Goal: Task Accomplishment & Management: Complete application form

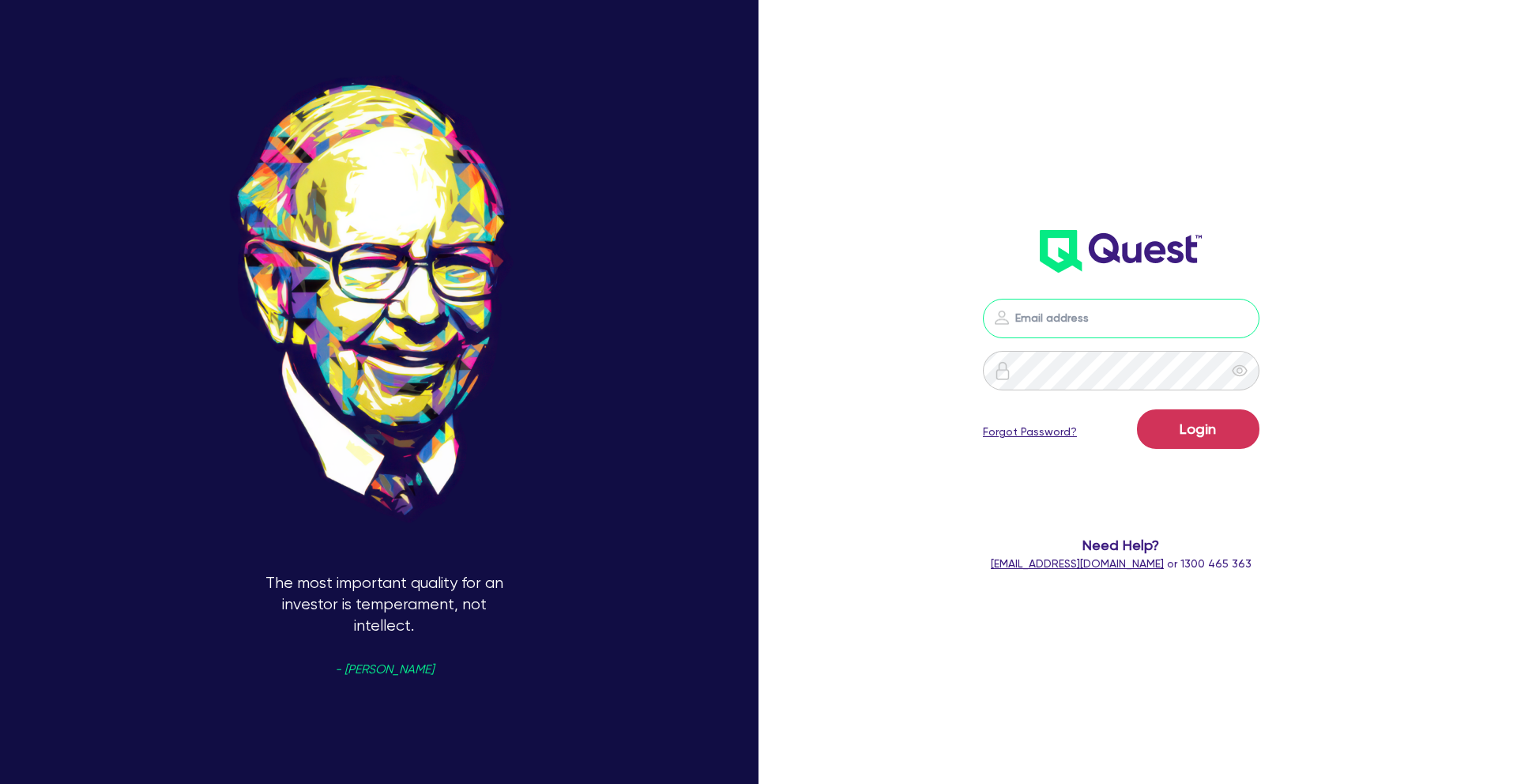
type input "[PERSON_NAME][EMAIL_ADDRESS][PERSON_NAME][DOMAIN_NAME]"
drag, startPoint x: 1197, startPoint y: 435, endPoint x: 990, endPoint y: 437, distance: 207.0
click at [1197, 435] on button "Login" at bounding box center [1198, 429] width 122 height 40
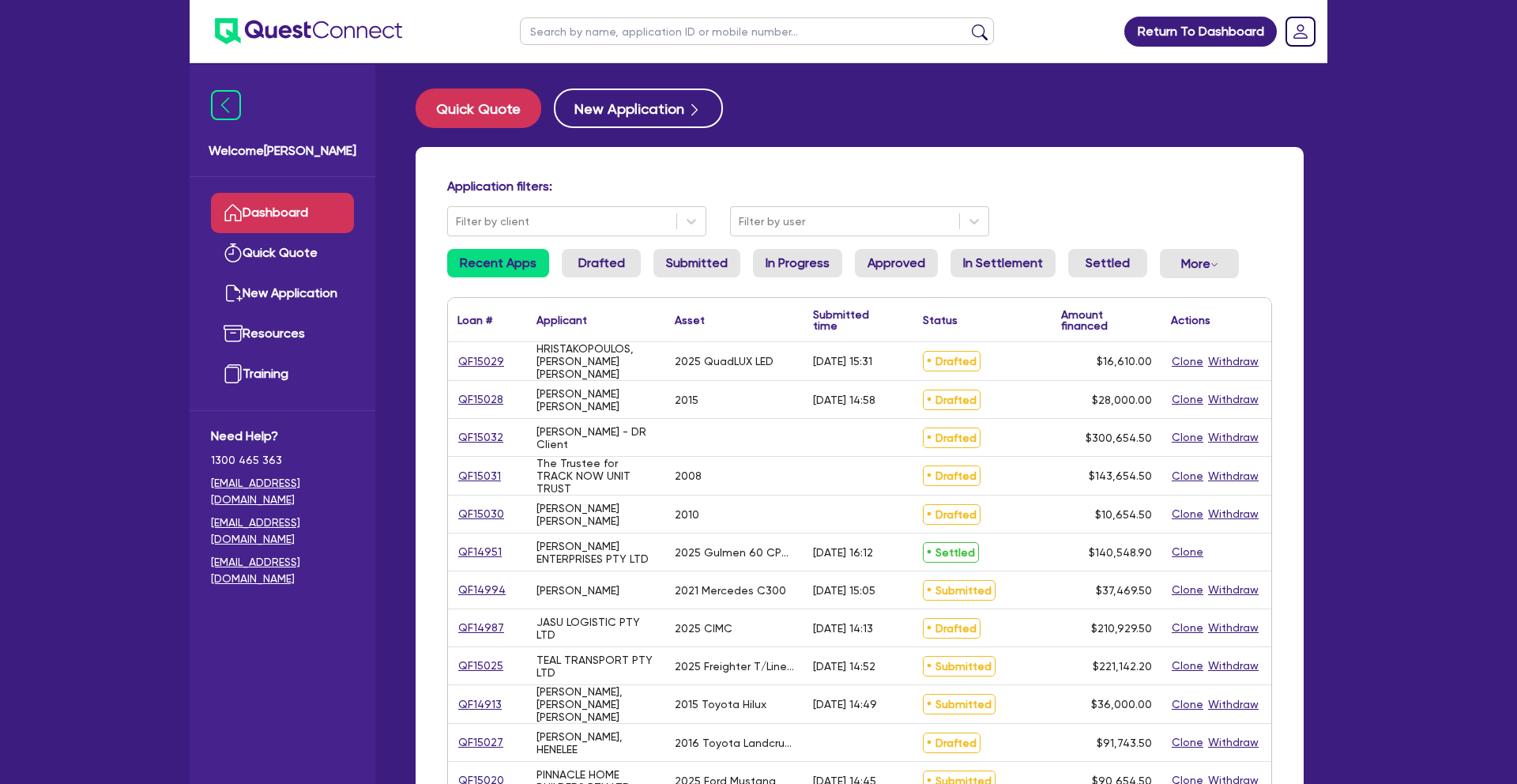
click at [543, 37] on input "text" at bounding box center [756, 31] width 474 height 28
type input "[PERSON_NAME]"
click at [967, 23] on button "submit" at bounding box center [980, 34] width 25 height 23
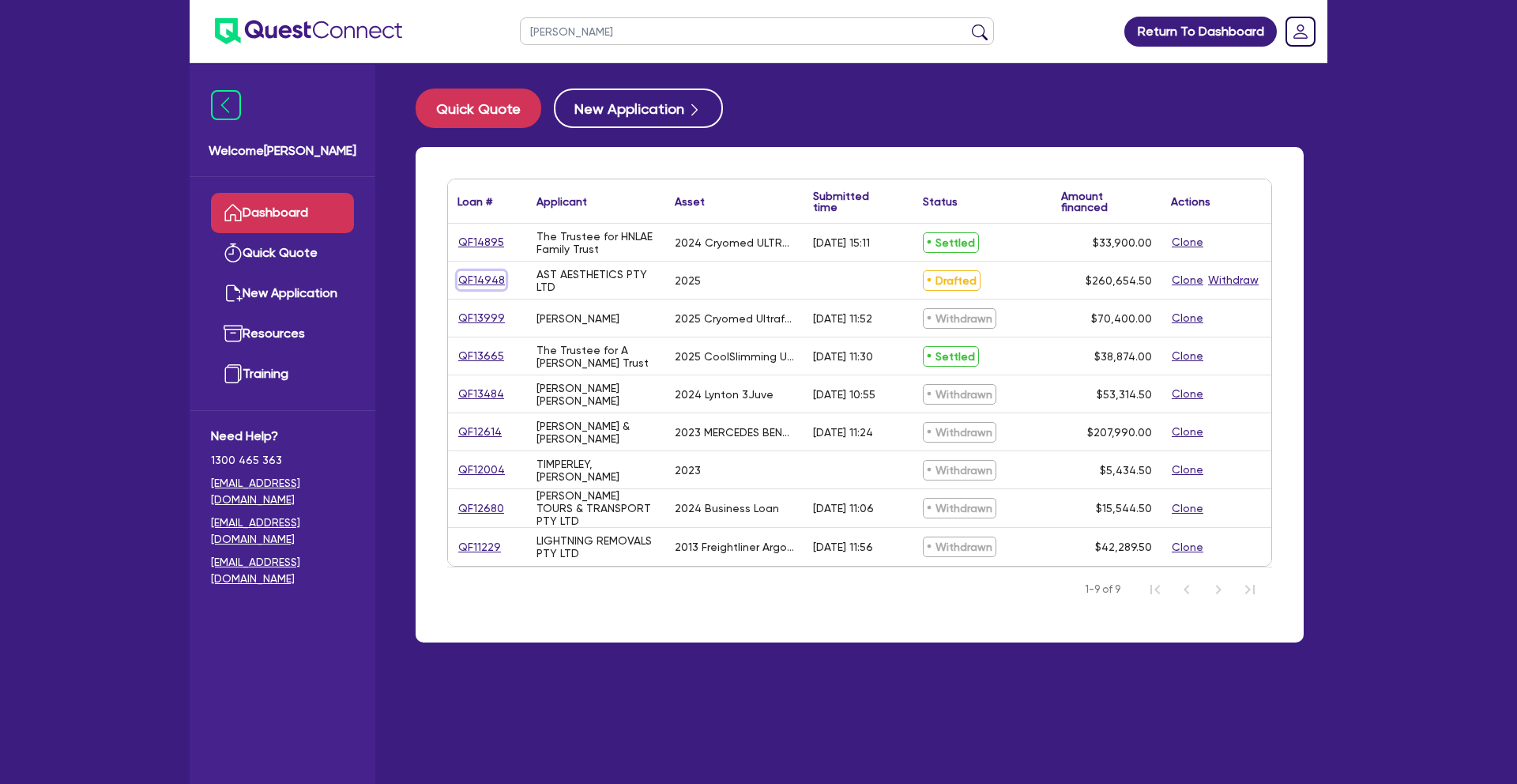
click at [474, 279] on link "QF14948" at bounding box center [482, 280] width 49 height 18
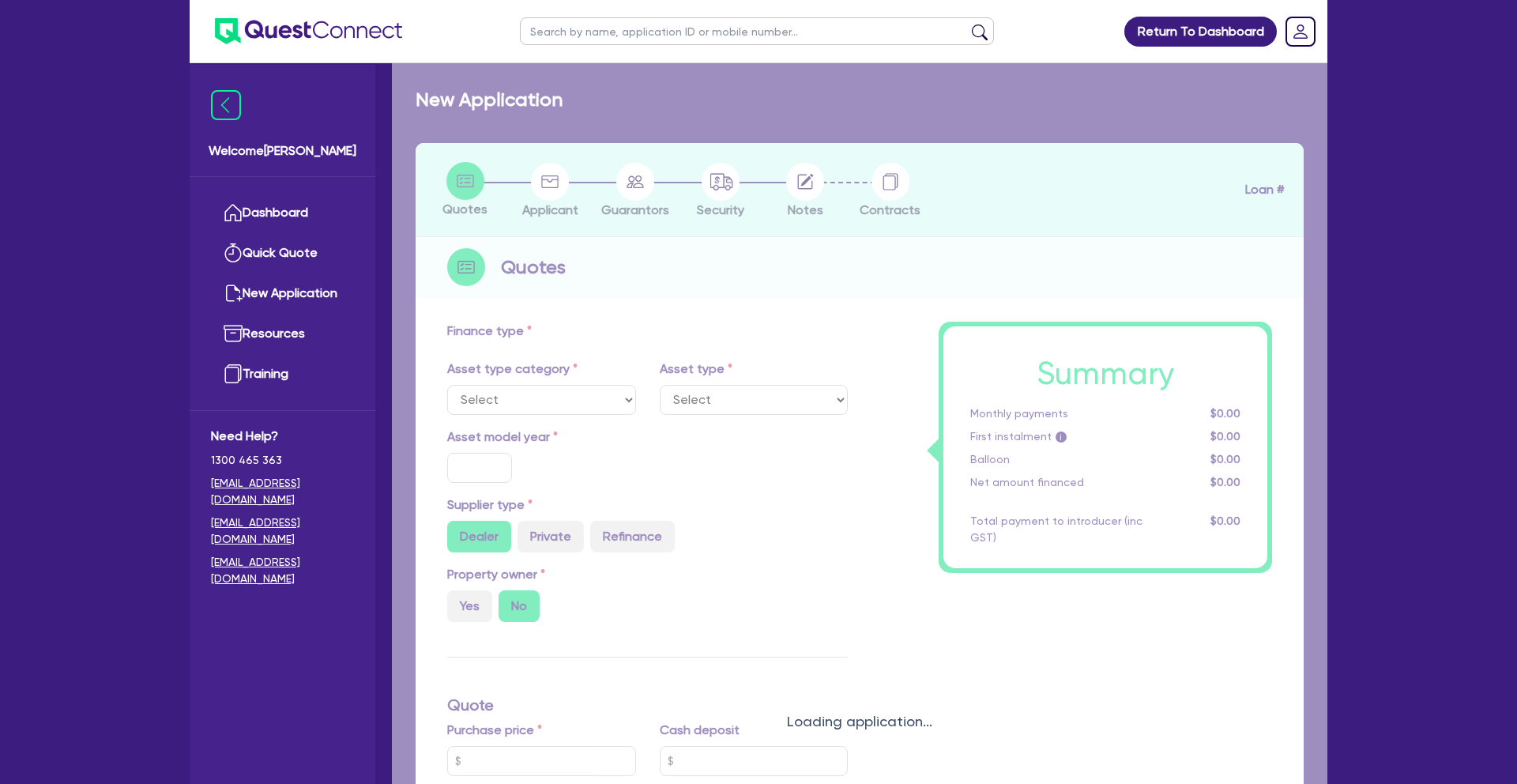
select select "TERTIARY_ASSETS"
type input "2025"
radio input "true"
type input "260,000"
type input "12"
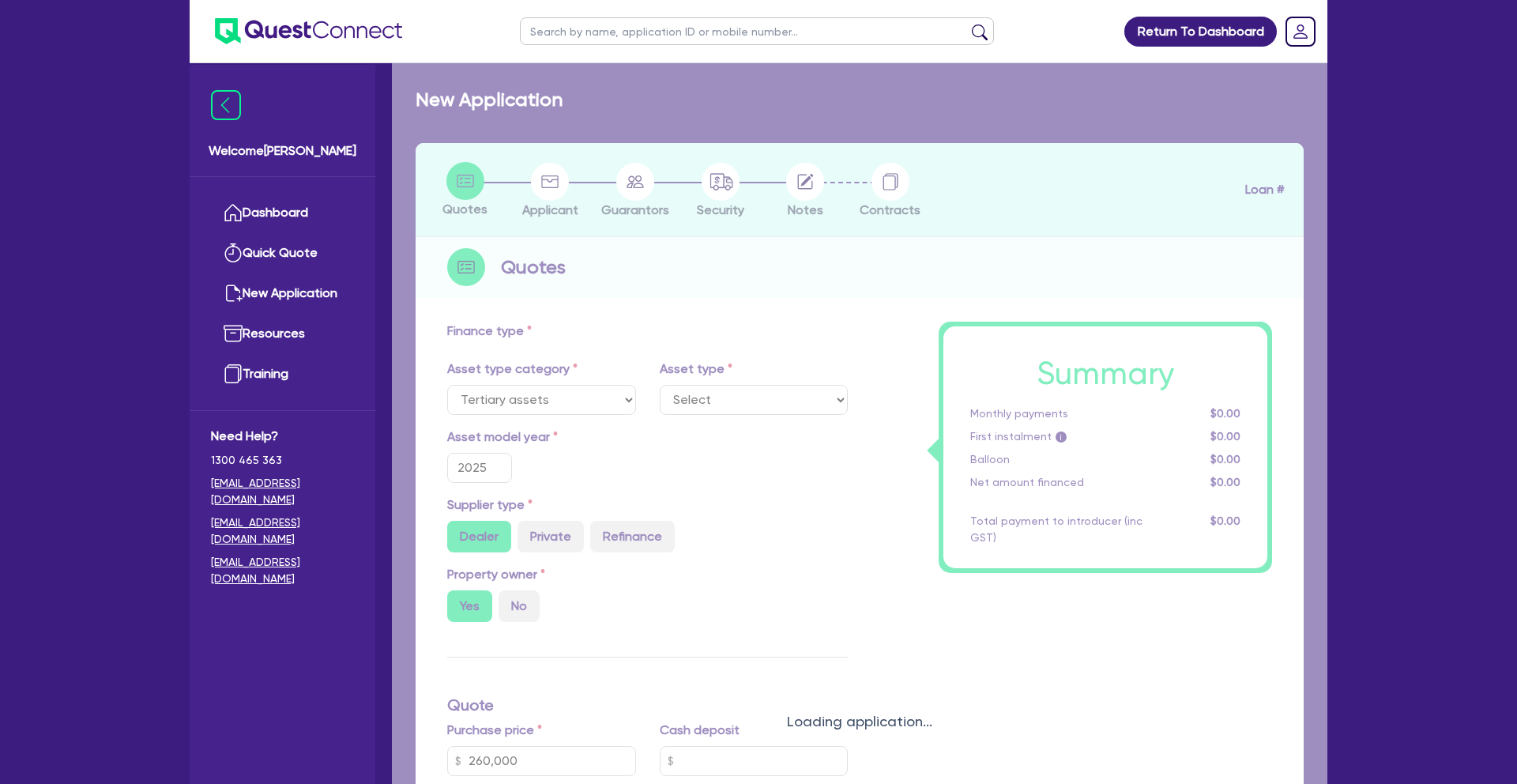
select select "BEAUTY_EQUIPMENT"
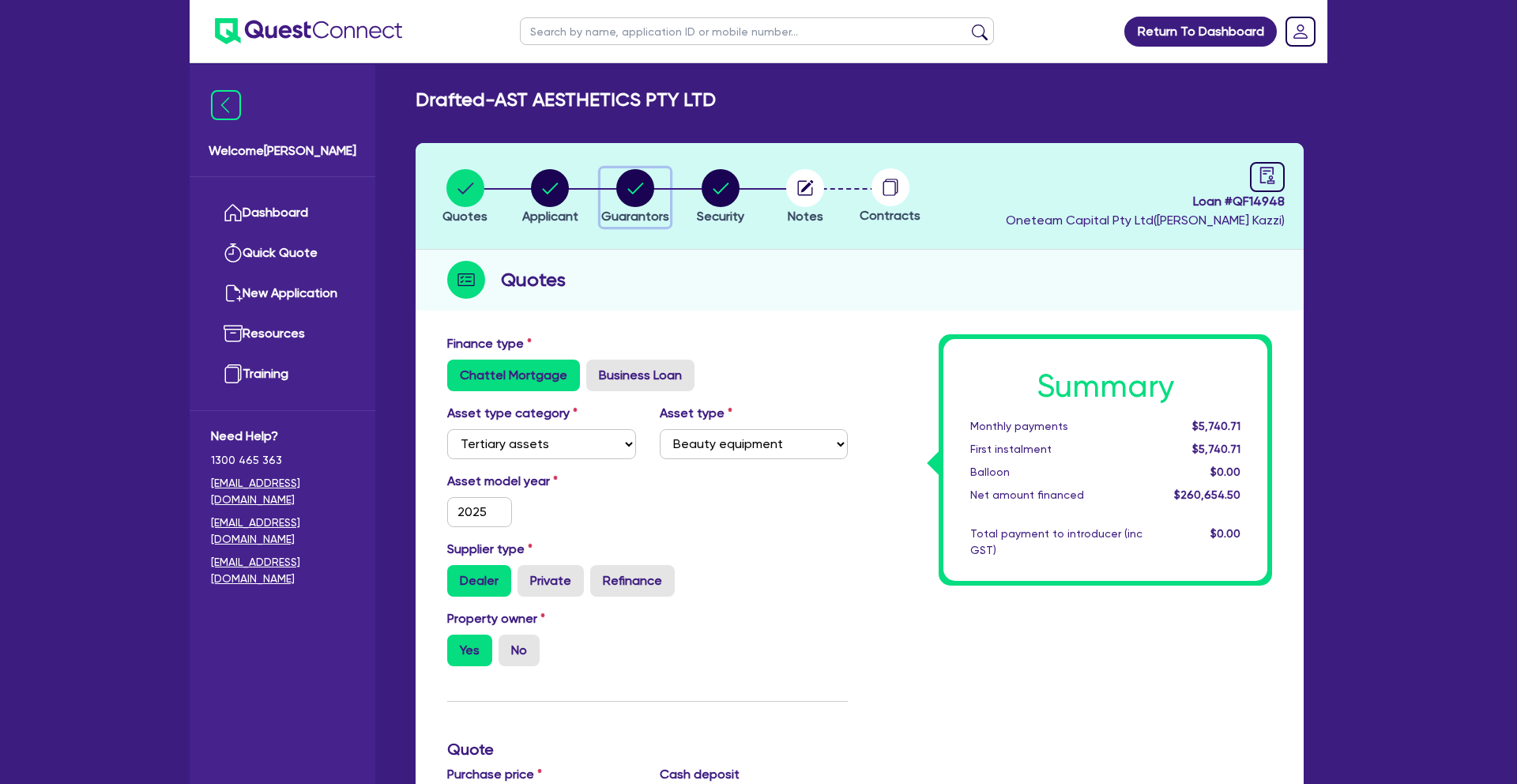
click at [646, 188] on circle "button" at bounding box center [636, 188] width 38 height 38
select select "MRS"
select select "WA"
select select "MARRIED"
select select "PROPERTY"
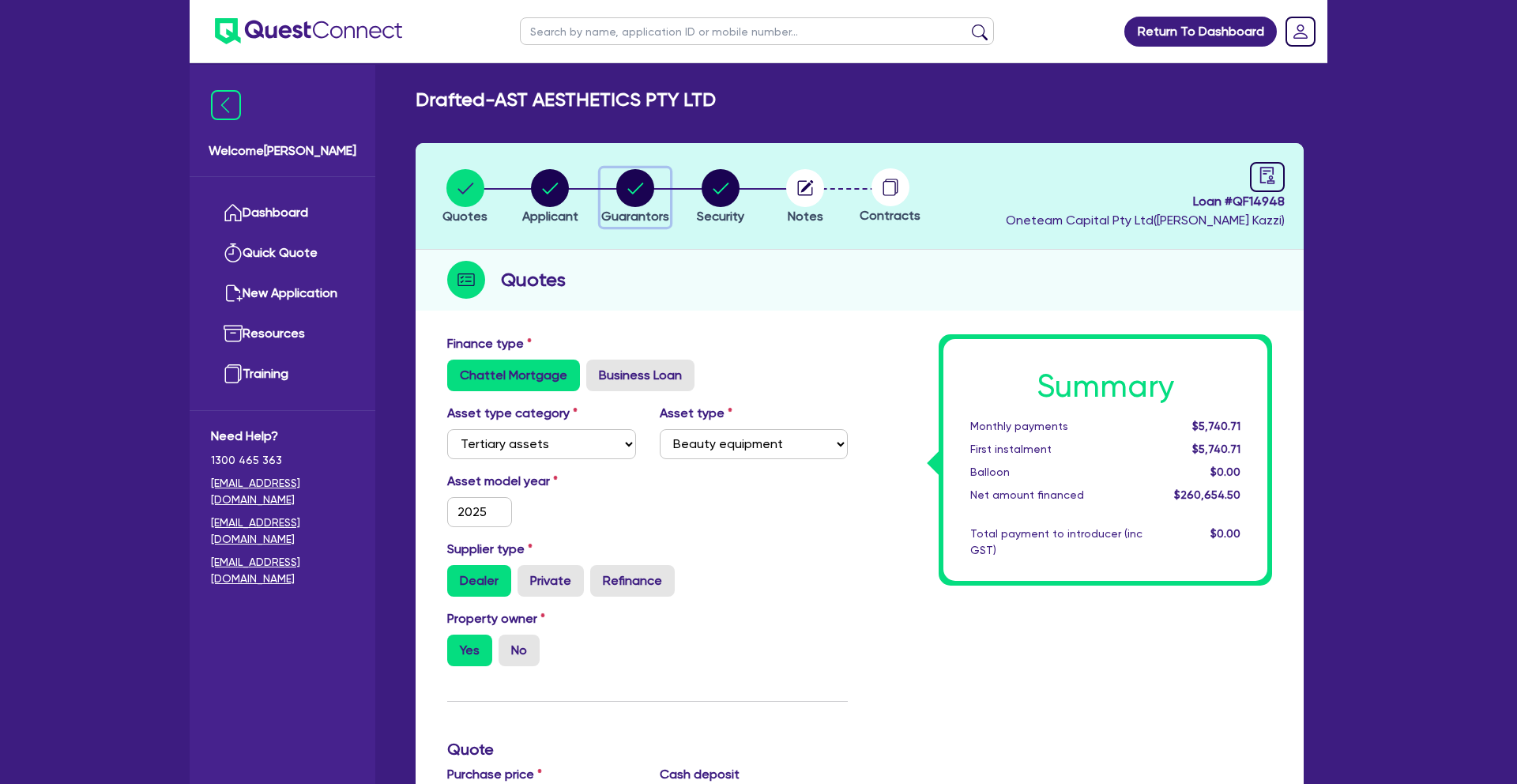
select select "VEHICLE"
select select "CASH"
select select "MORTGAGE"
select select "VEHICLE_LOAN"
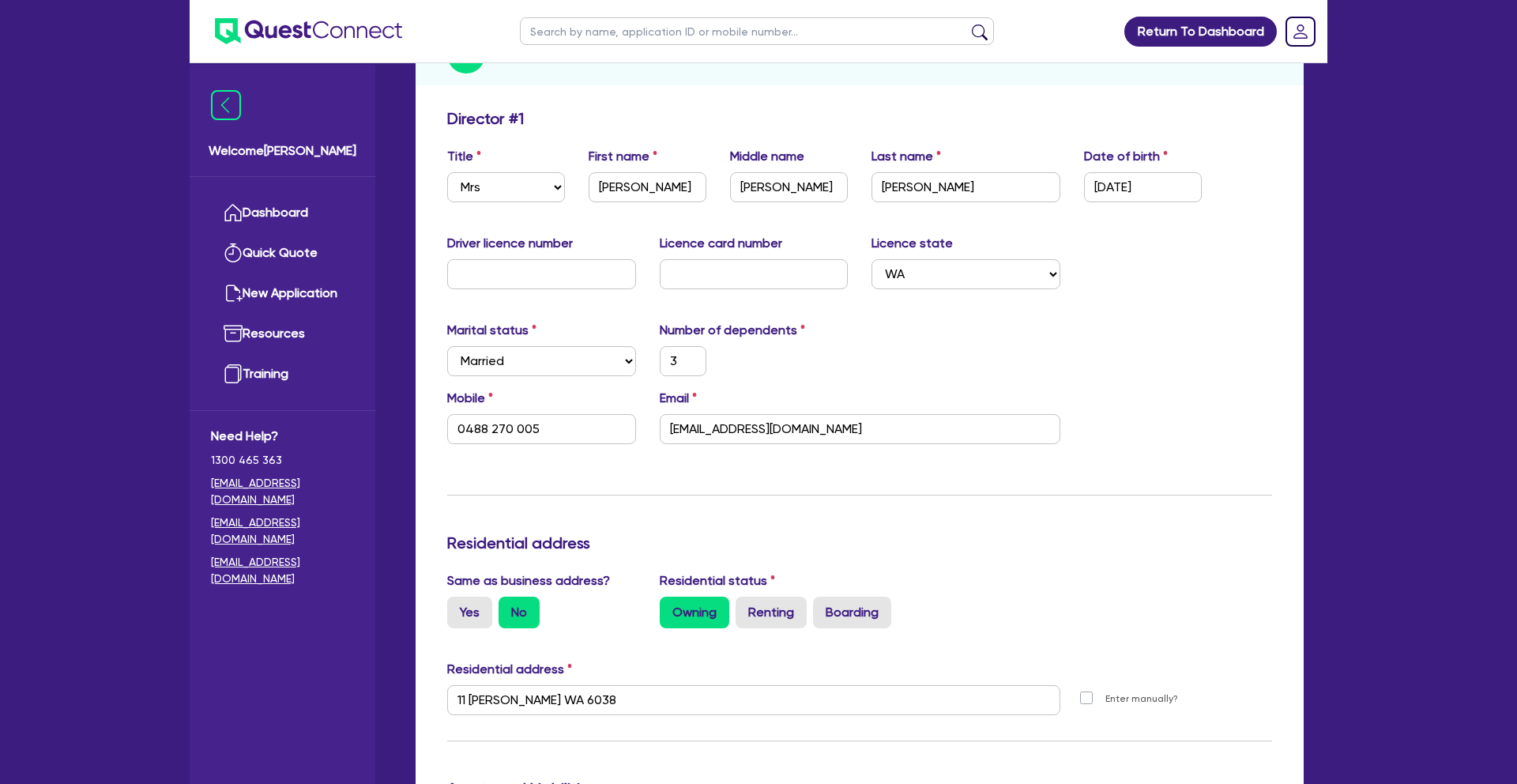
scroll to position [233, 0]
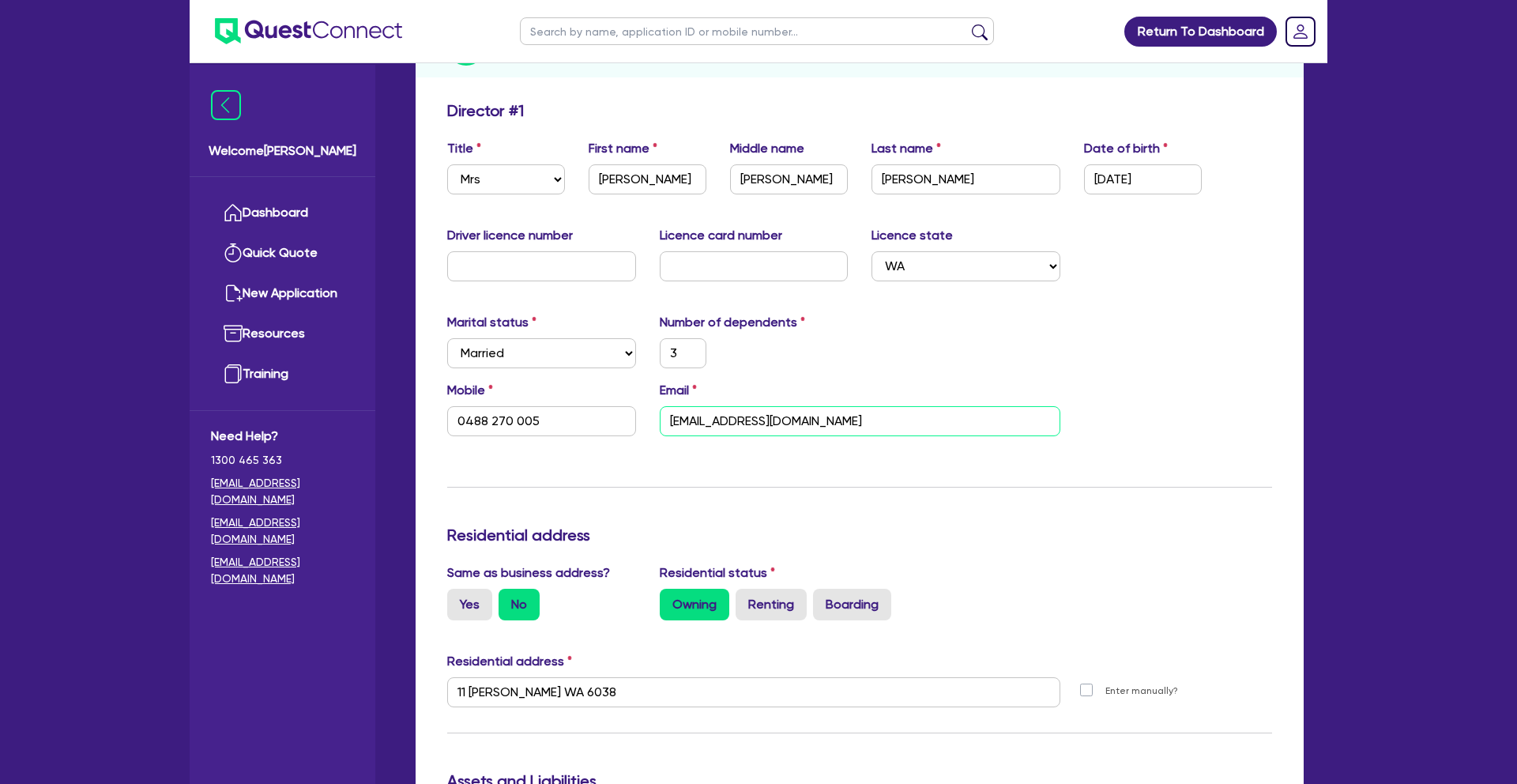
drag, startPoint x: 818, startPoint y: 420, endPoint x: 639, endPoint y: 418, distance: 179.0
click at [639, 418] on div "Mobile [PHONE_NUMBER] Email [EMAIL_ADDRESS][DOMAIN_NAME]" at bounding box center [860, 414] width 849 height 68
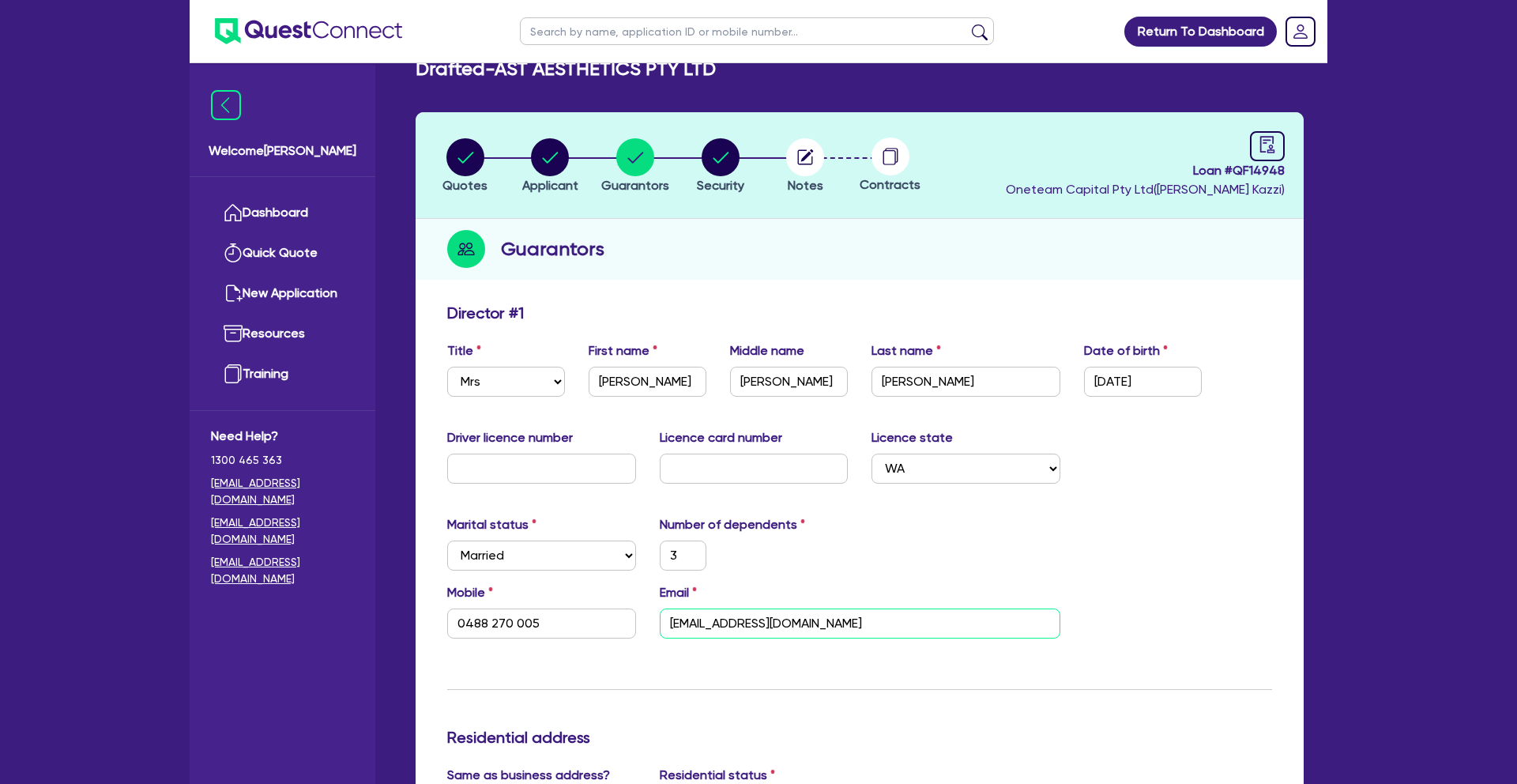
scroll to position [0, 0]
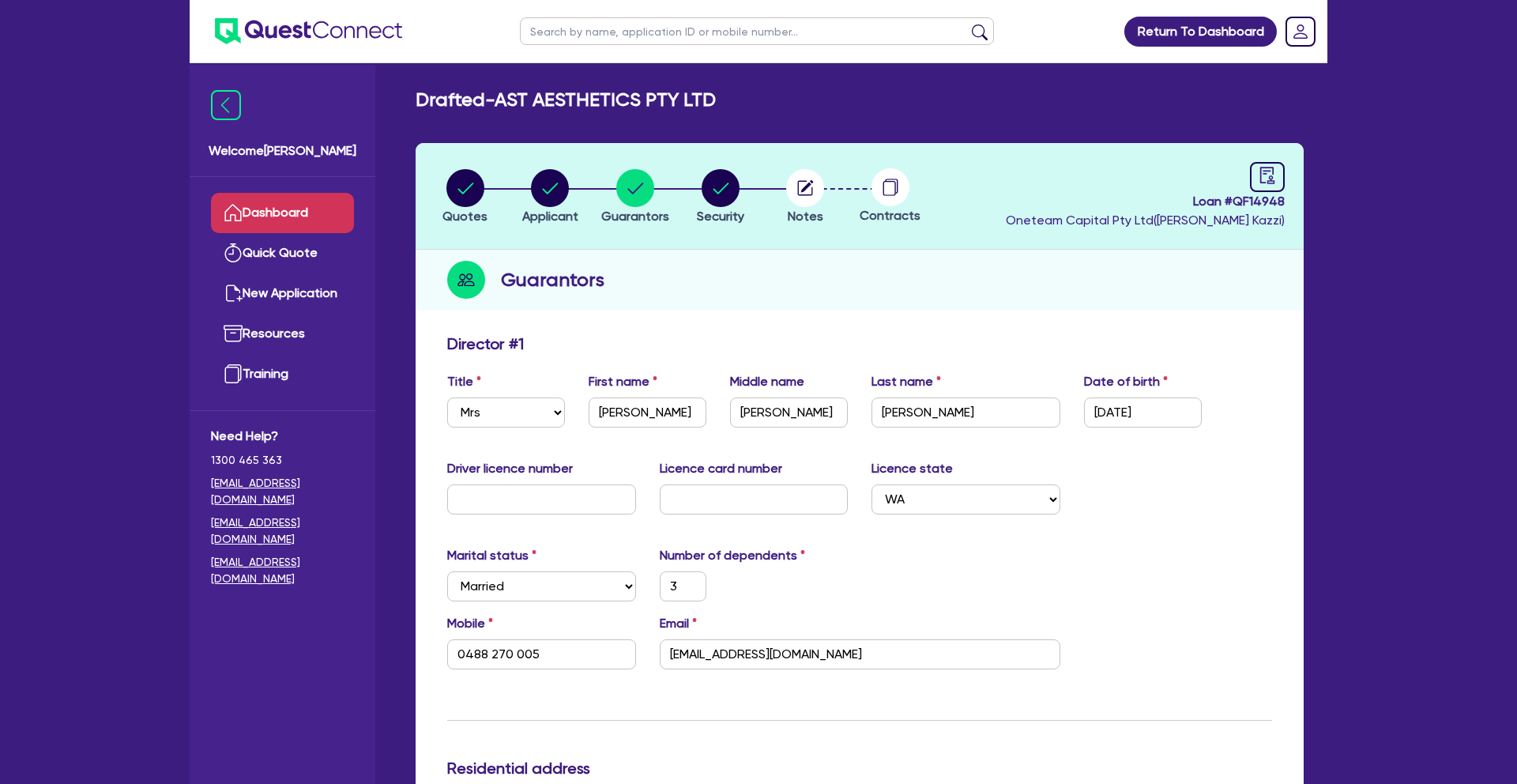
click at [281, 209] on link "Dashboard" at bounding box center [282, 212] width 143 height 41
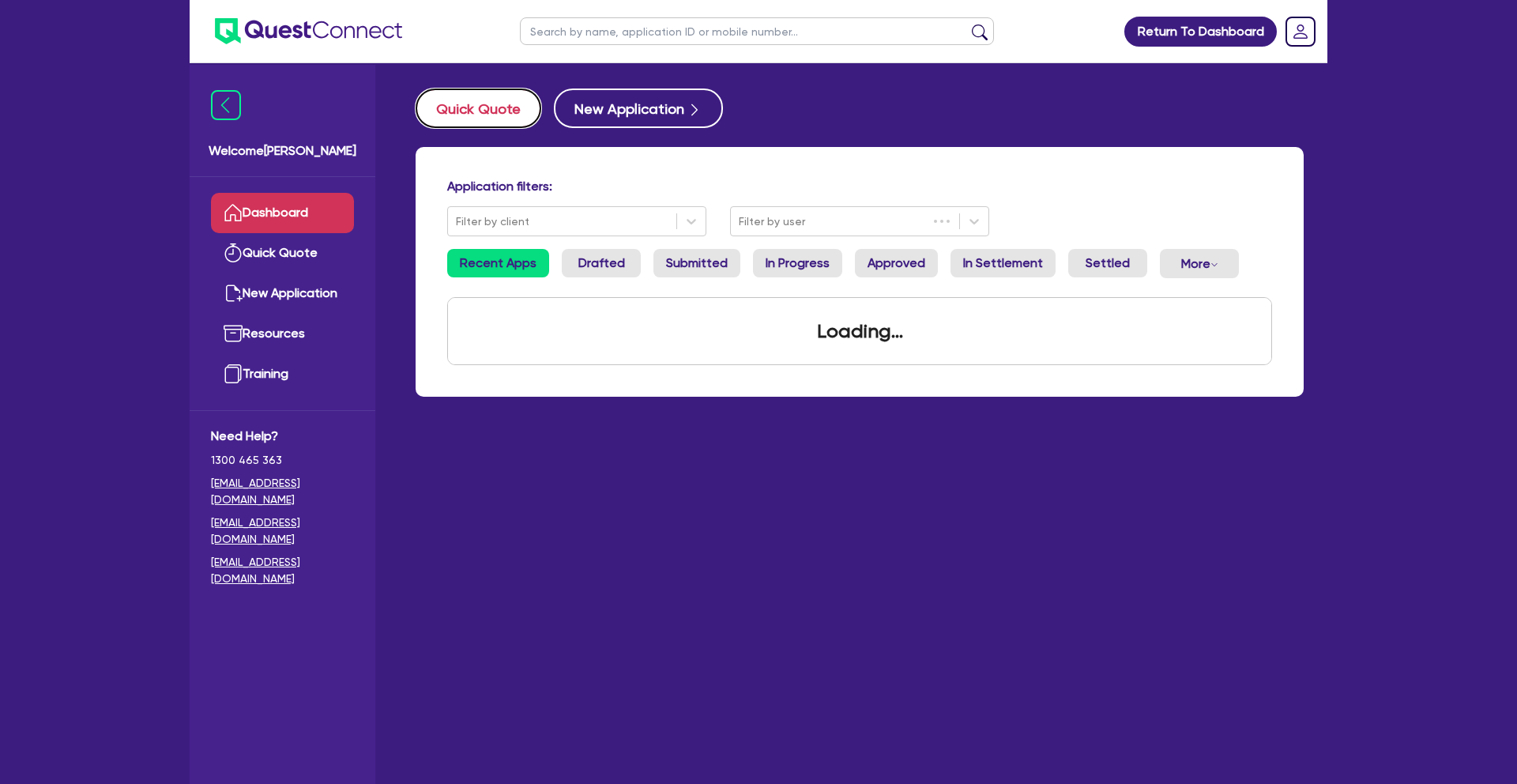
click at [493, 106] on button "Quick Quote" at bounding box center [479, 108] width 126 height 40
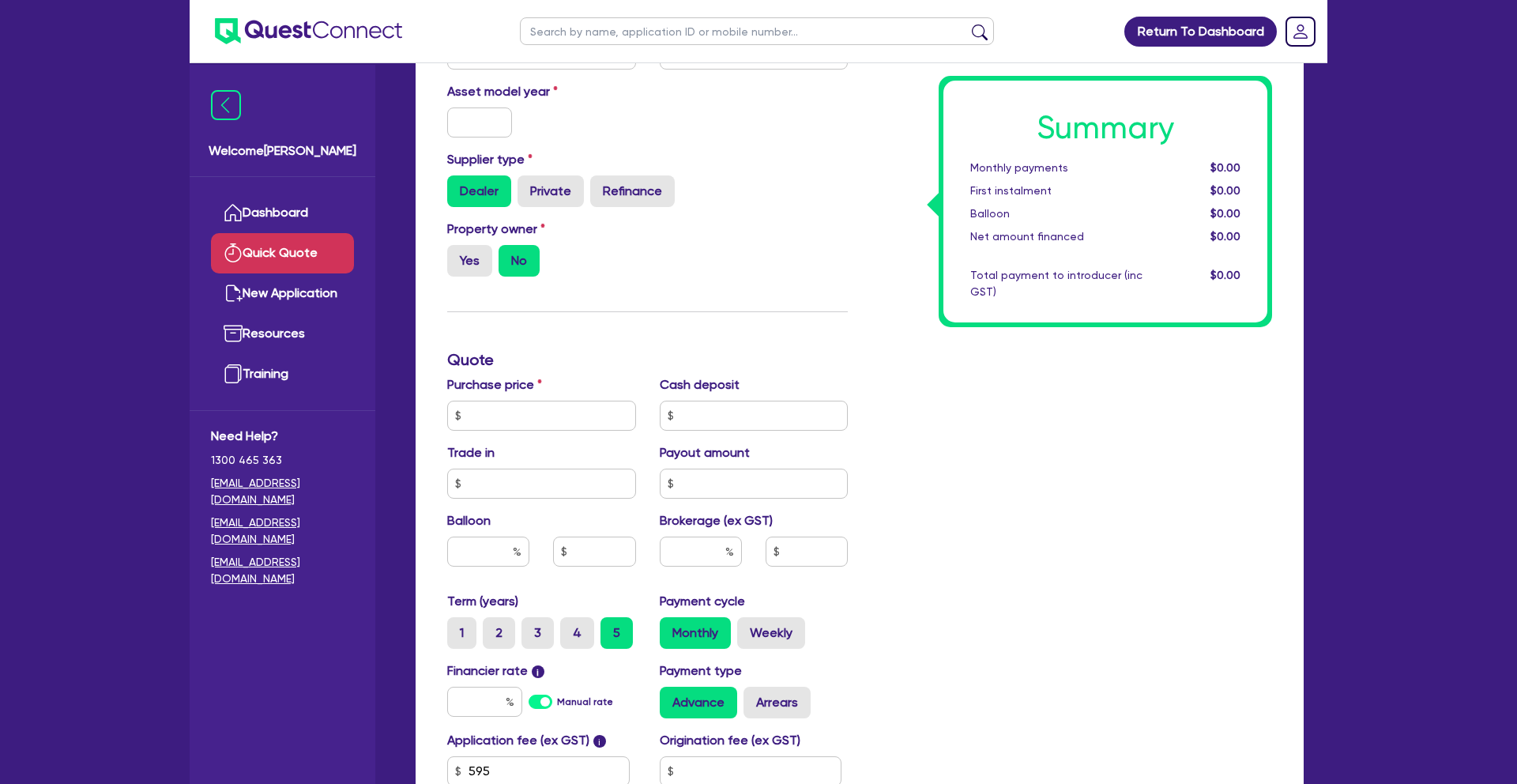
scroll to position [259, 0]
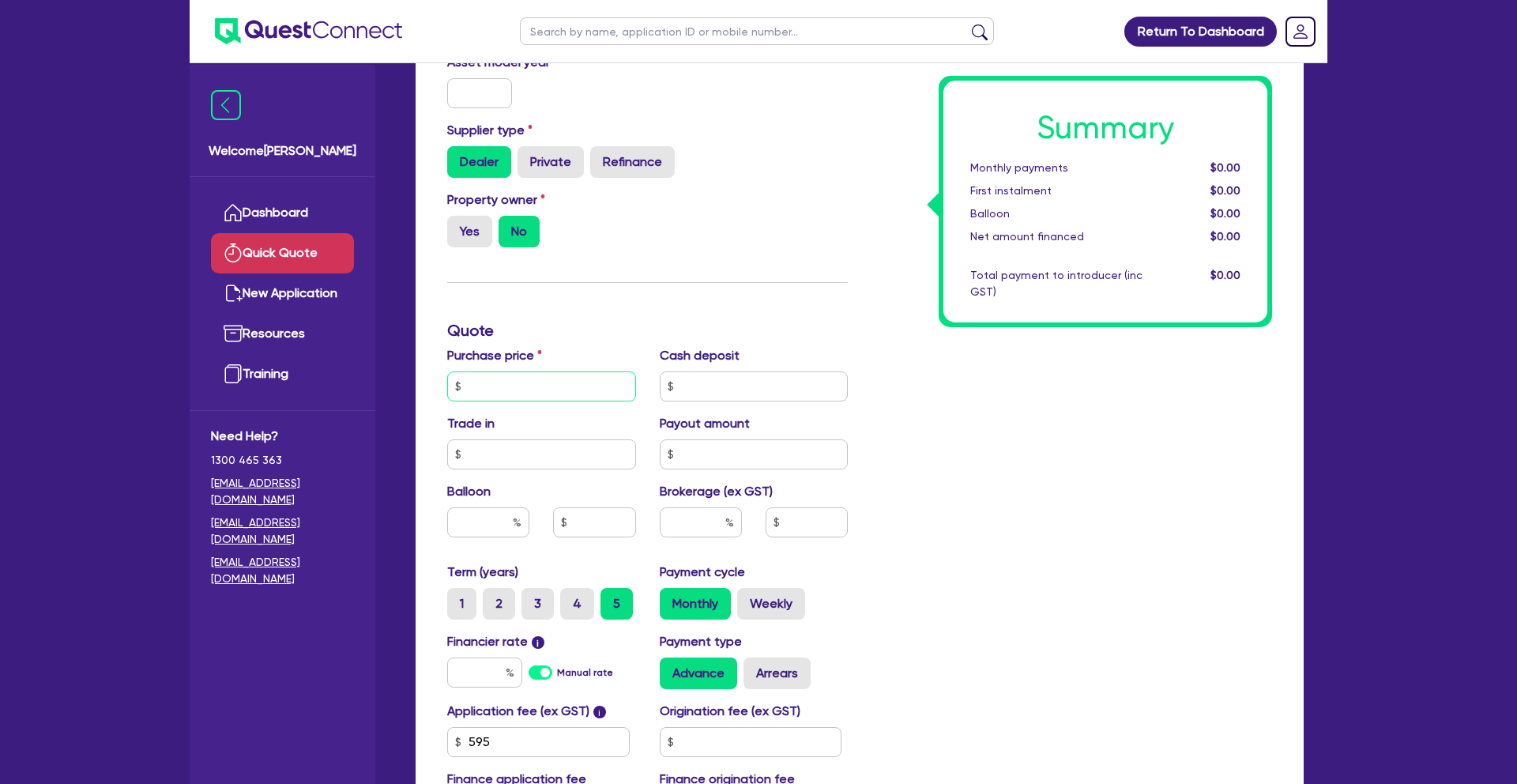
click at [526, 391] on input "text" at bounding box center [542, 385] width 189 height 30
type input "75,000"
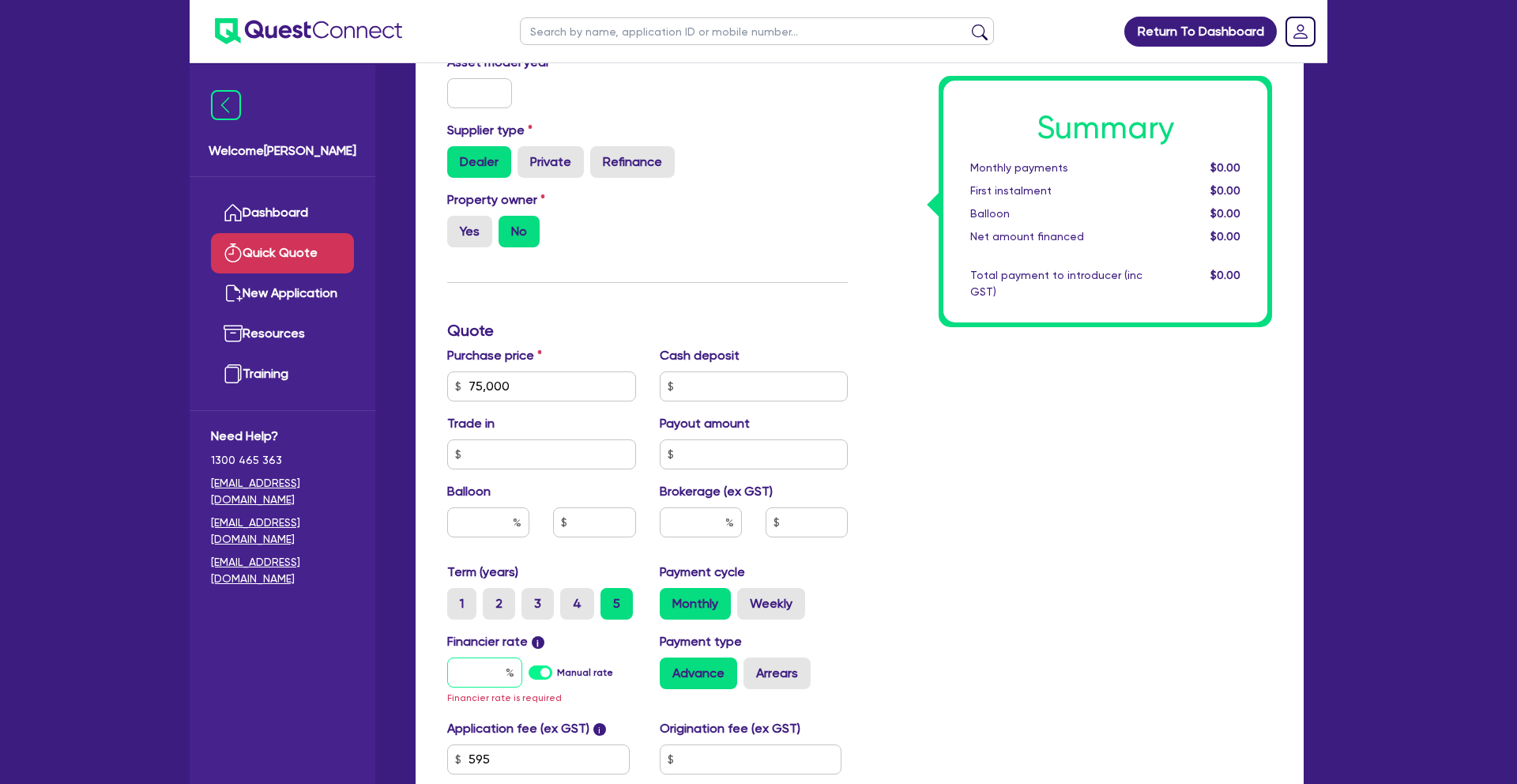
drag, startPoint x: 480, startPoint y: 669, endPoint x: 501, endPoint y: 671, distance: 21.1
click at [486, 670] on input "text" at bounding box center [484, 671] width 75 height 30
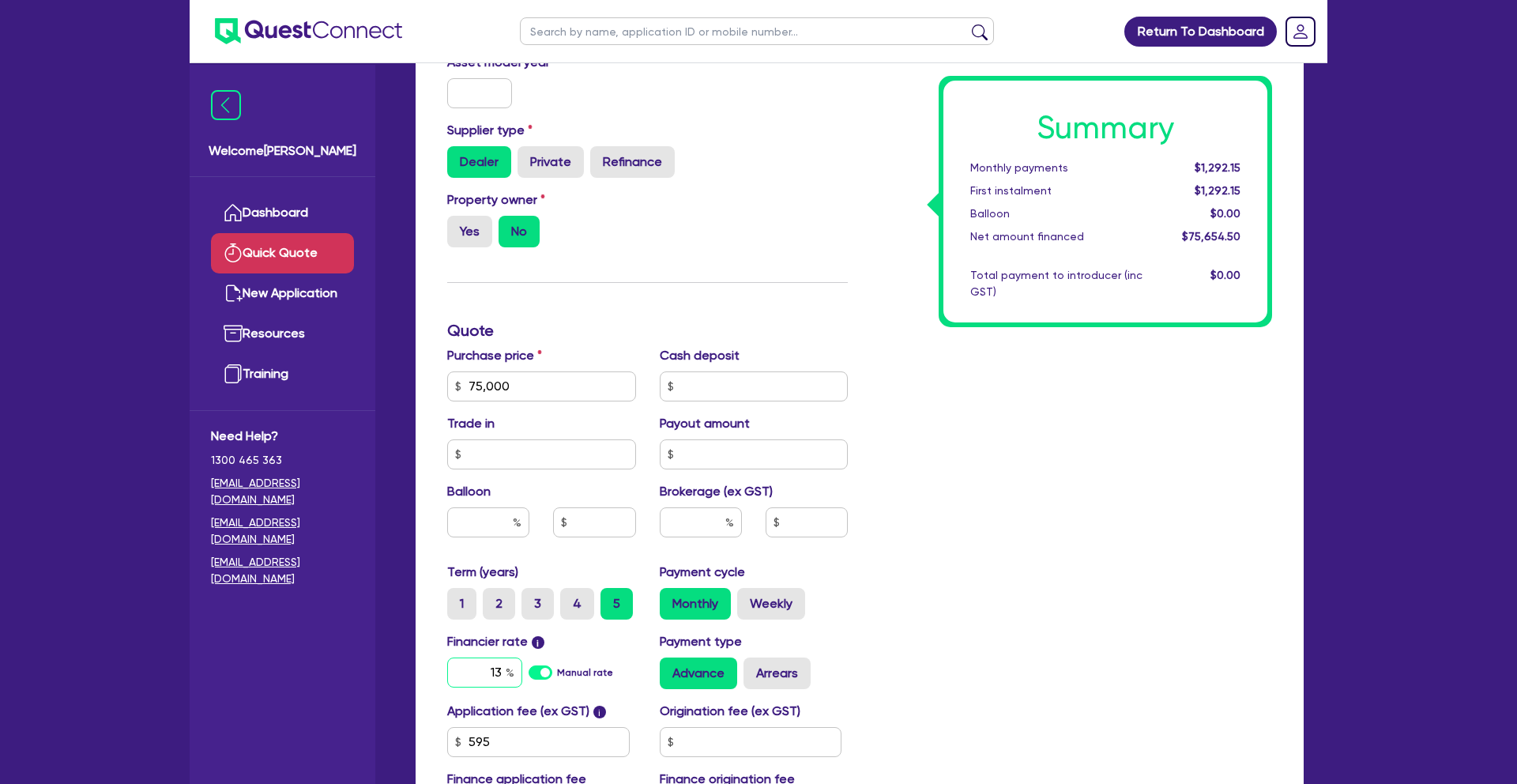
type input "13"
click at [710, 525] on input "text" at bounding box center [700, 521] width 82 height 30
type input "5"
click at [1005, 543] on div "Summary Monthly payments $1,702.93 First instalment $1,702.93 Balloon $0.00 Net…" at bounding box center [1071, 377] width 424 height 924
type input "3,782.73"
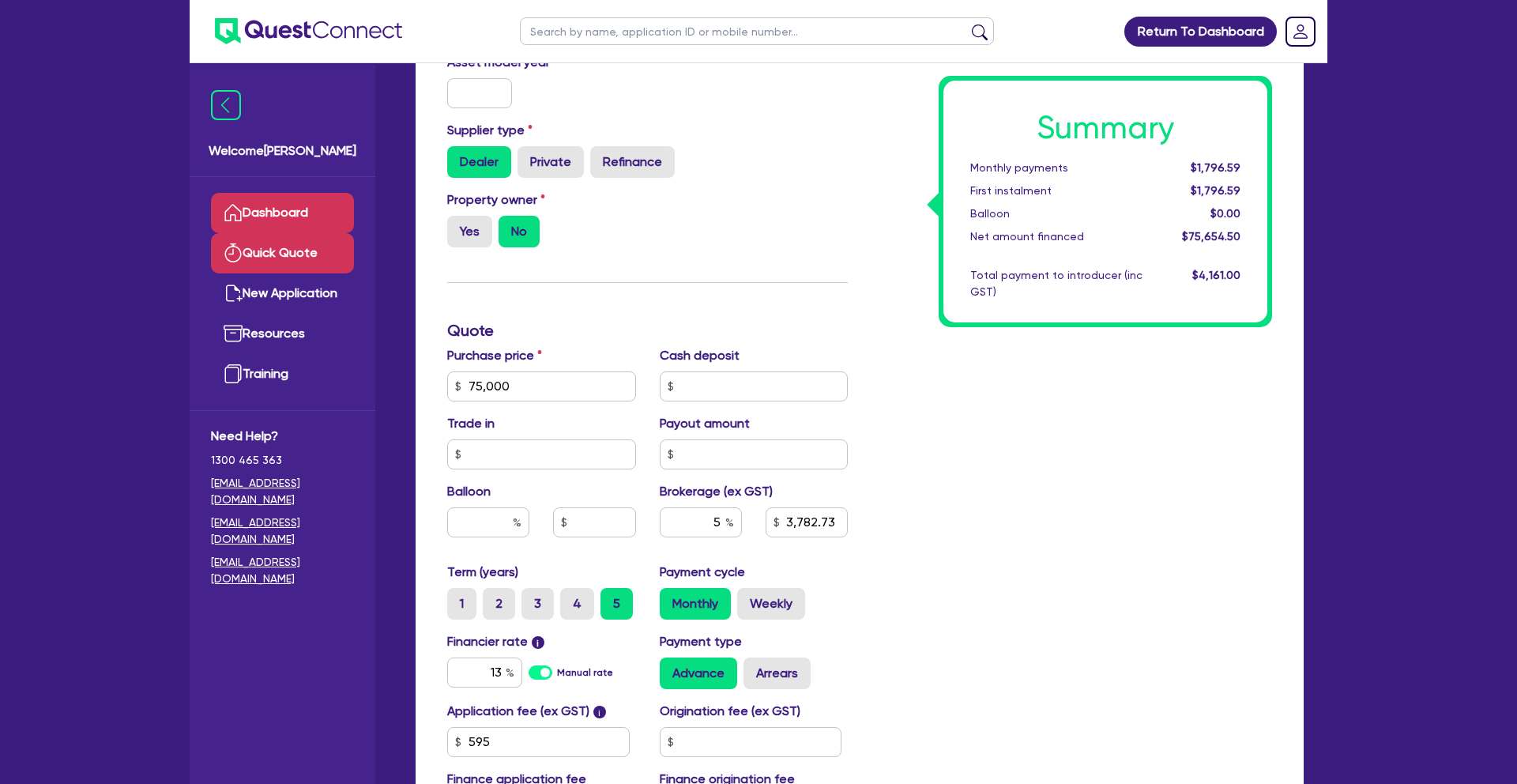
click at [293, 211] on link "Dashboard" at bounding box center [282, 212] width 143 height 41
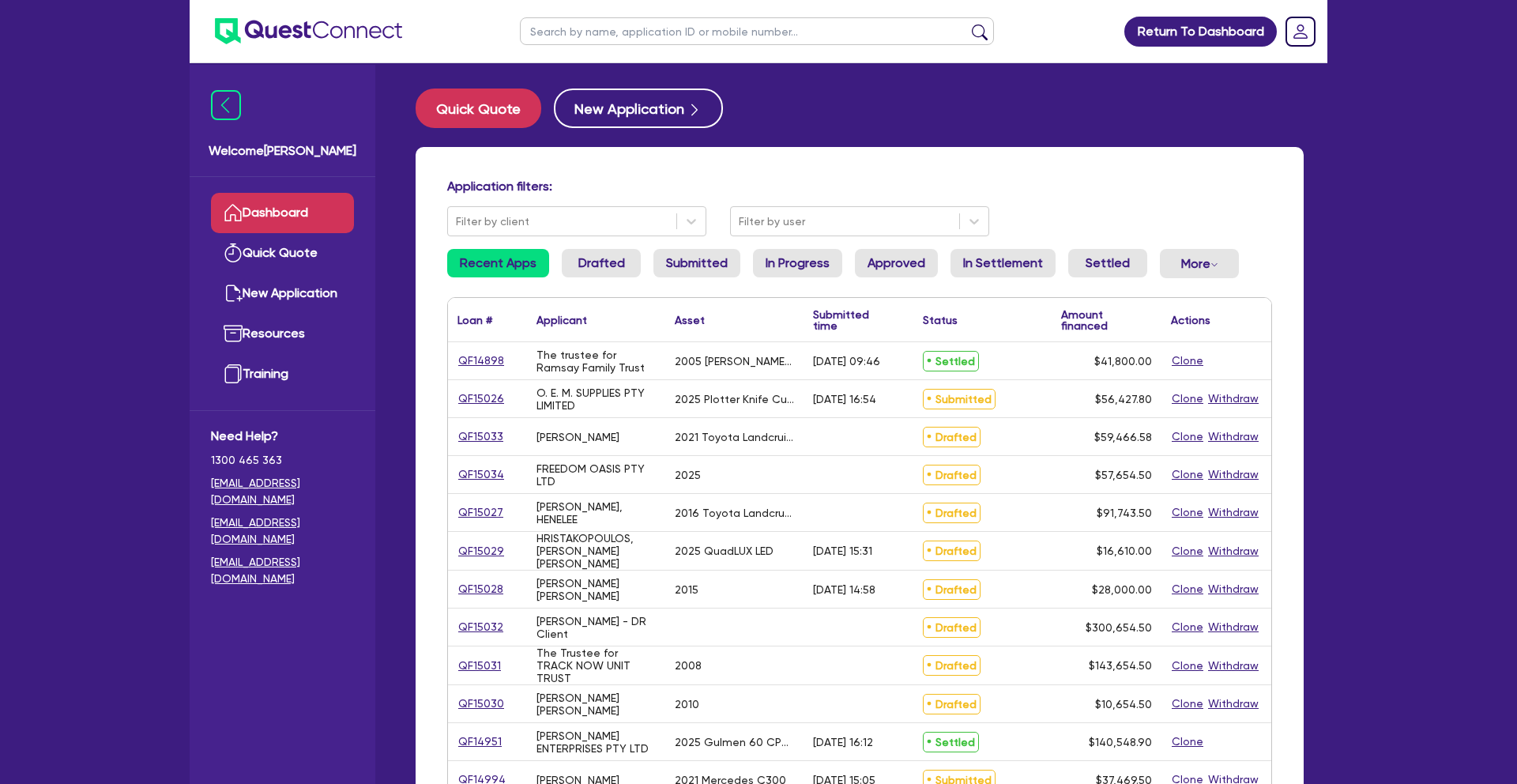
click at [646, 24] on input "text" at bounding box center [756, 31] width 474 height 28
type input "bhag"
click at [967, 23] on button "submit" at bounding box center [980, 34] width 25 height 23
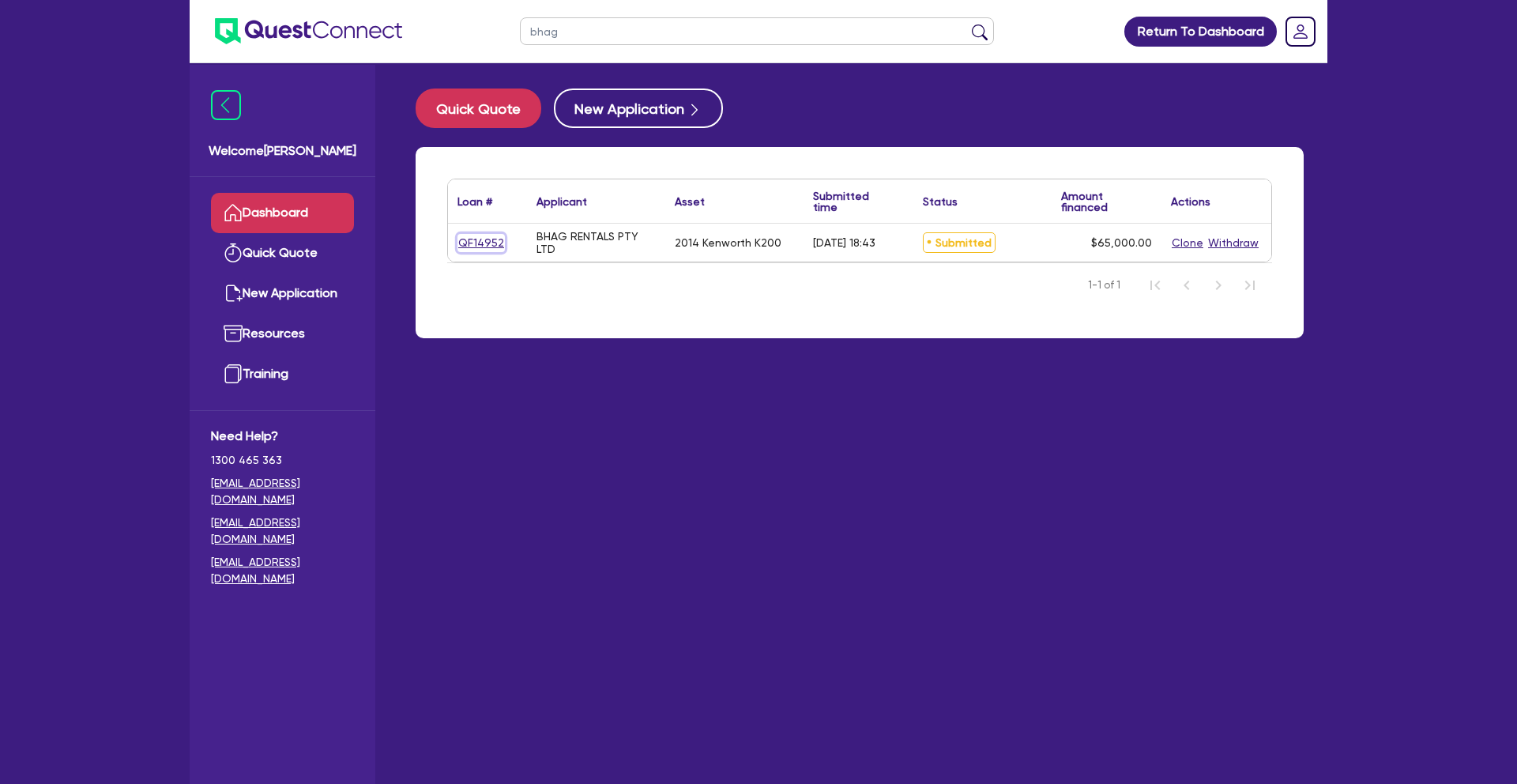
click at [480, 240] on link "QF14952" at bounding box center [481, 243] width 48 height 18
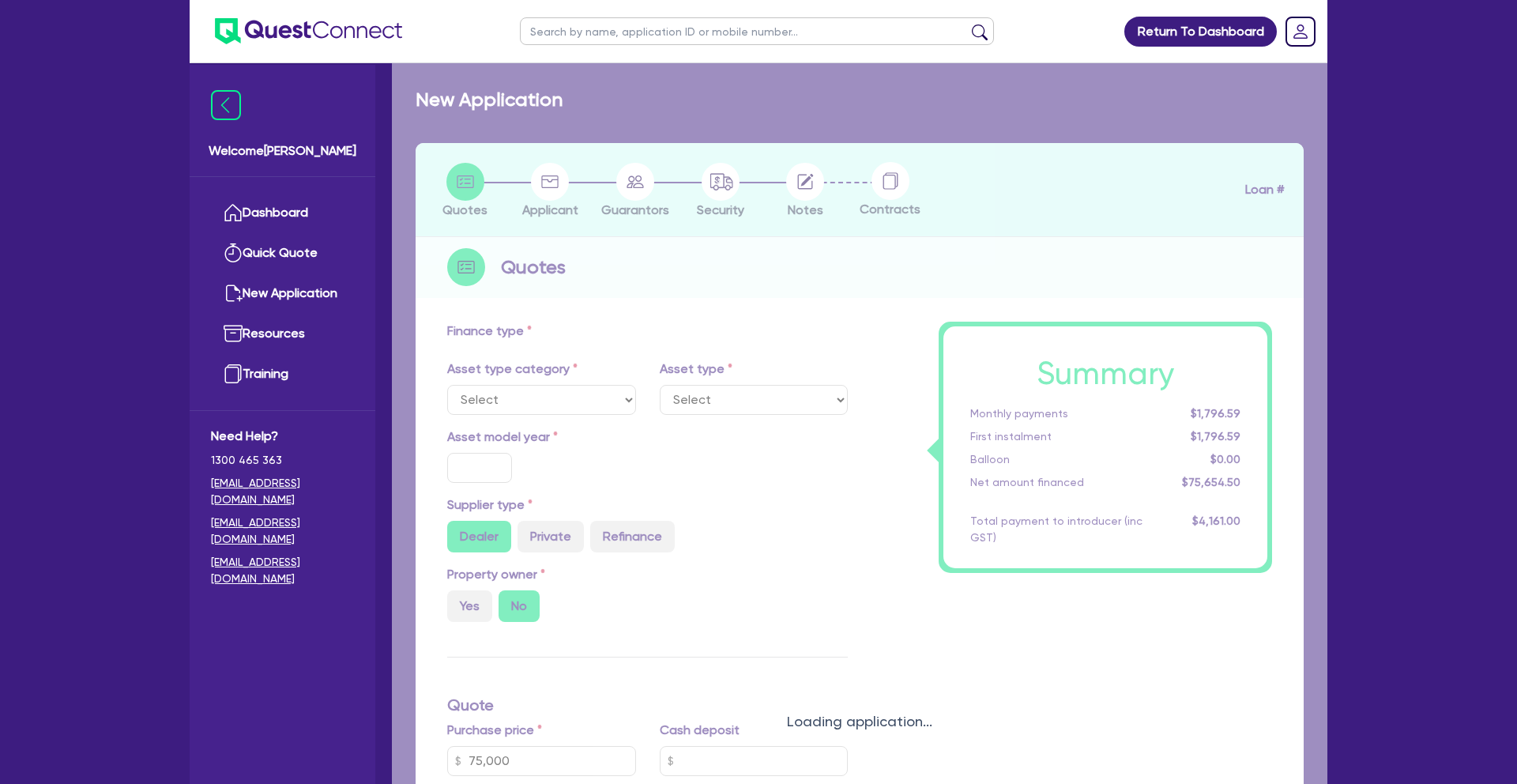
select select "PRIMARY_ASSETS"
type input "2014"
radio input "false"
radio input "true"
type input "130,000"
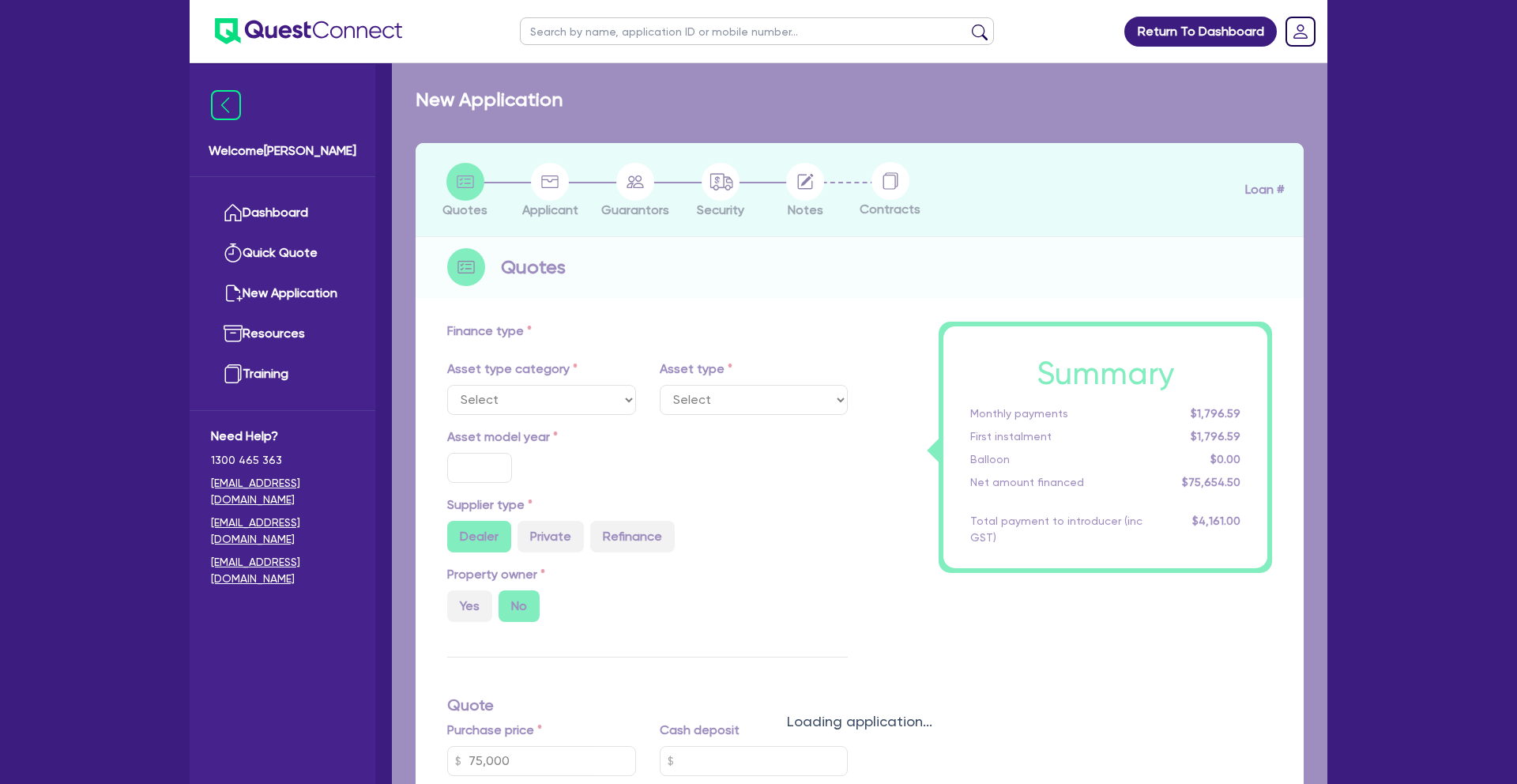
type input "65,000"
type input "4"
type input "2,600"
radio input "true"
type input "14"
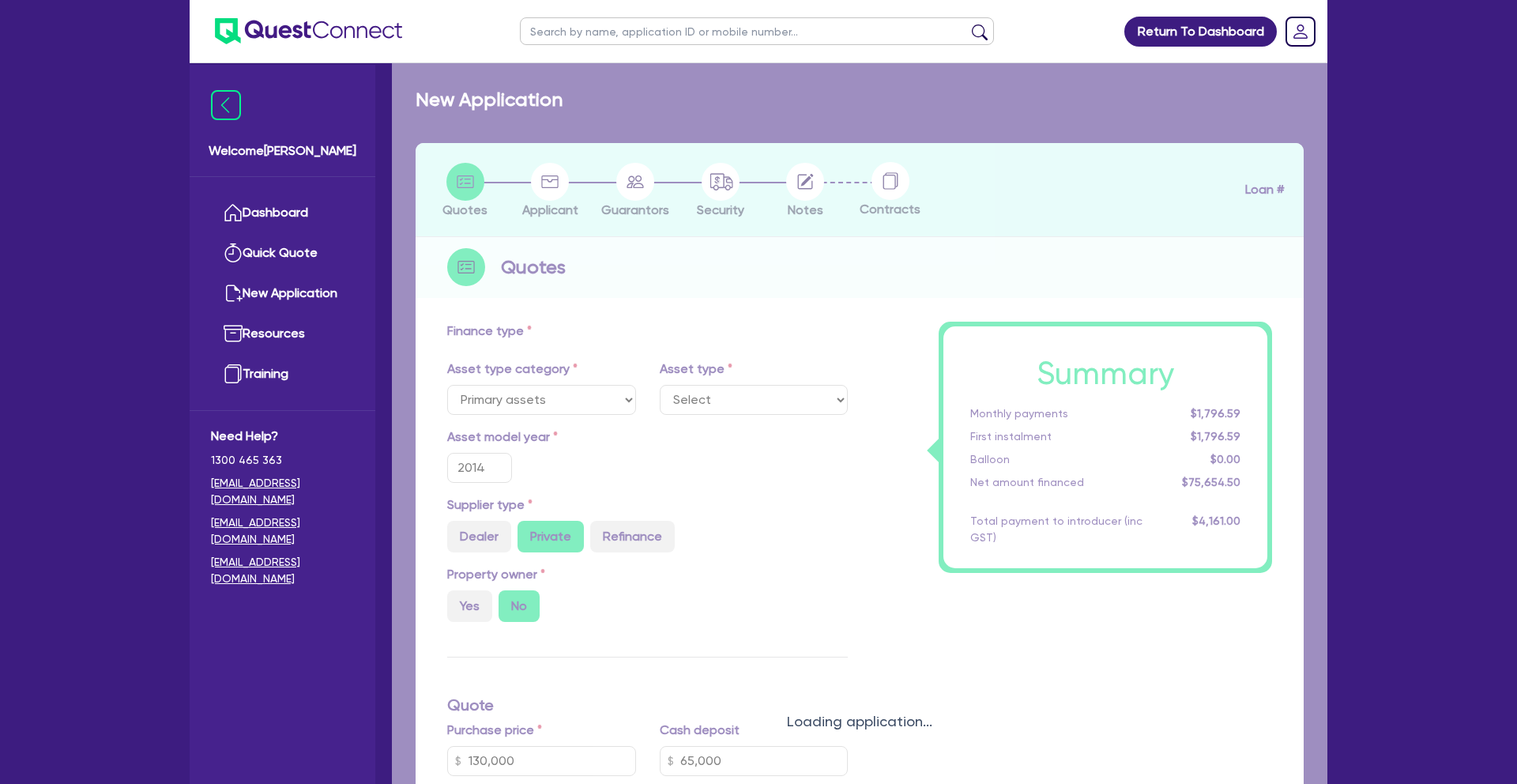
select select "HEAVY_TRUCKS"
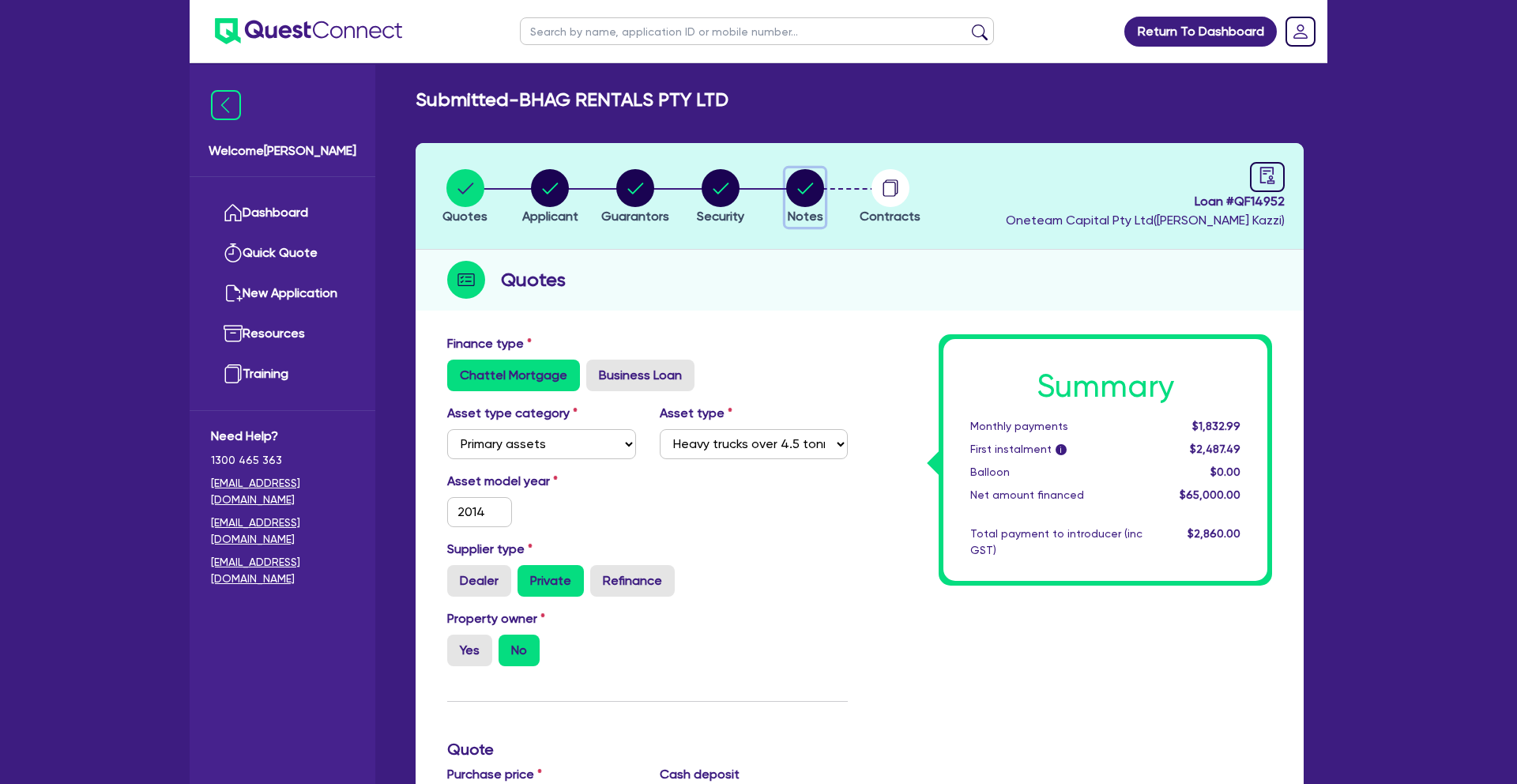
click at [810, 187] on circle "button" at bounding box center [805, 188] width 38 height 38
select select "Other"
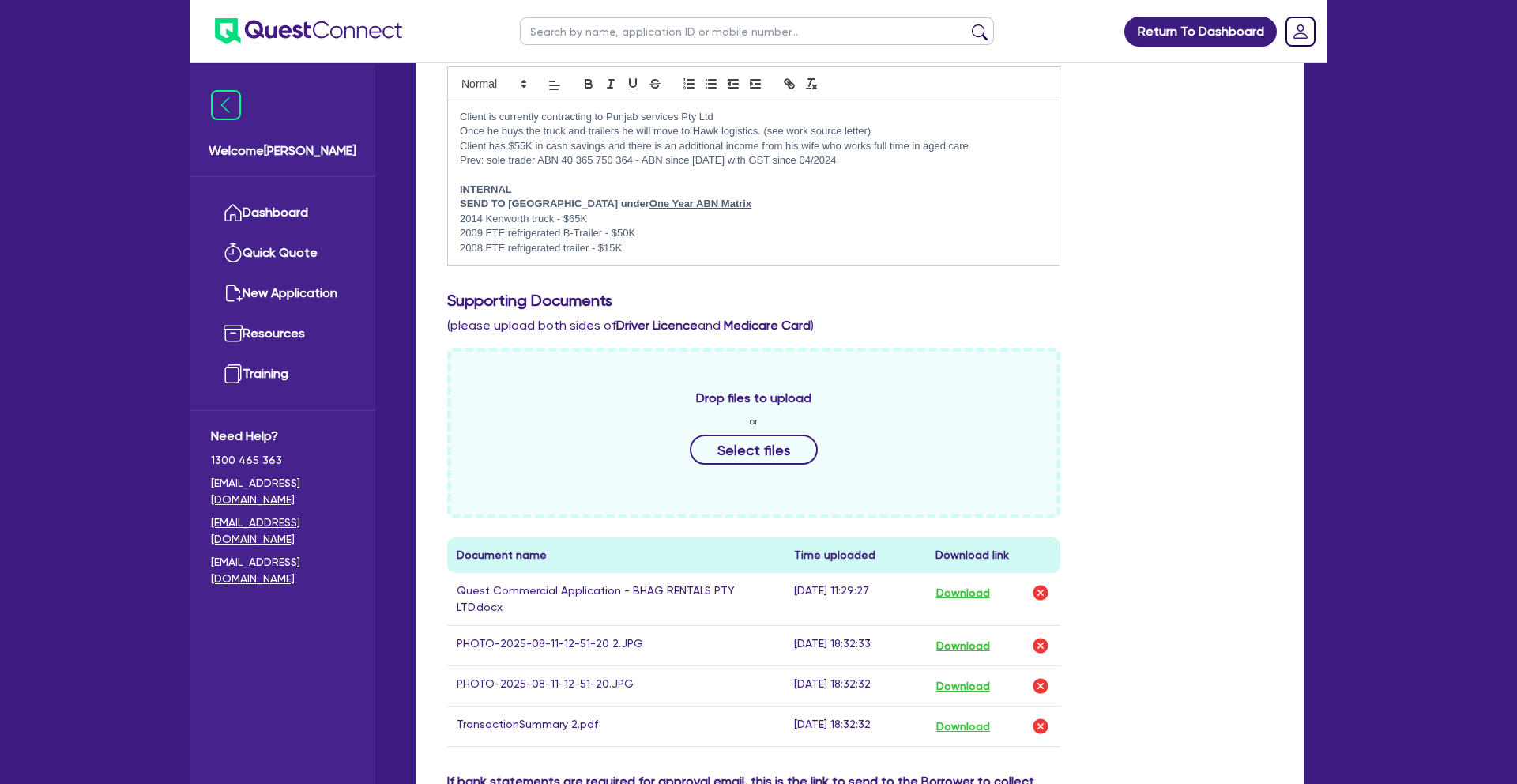
scroll to position [455, 0]
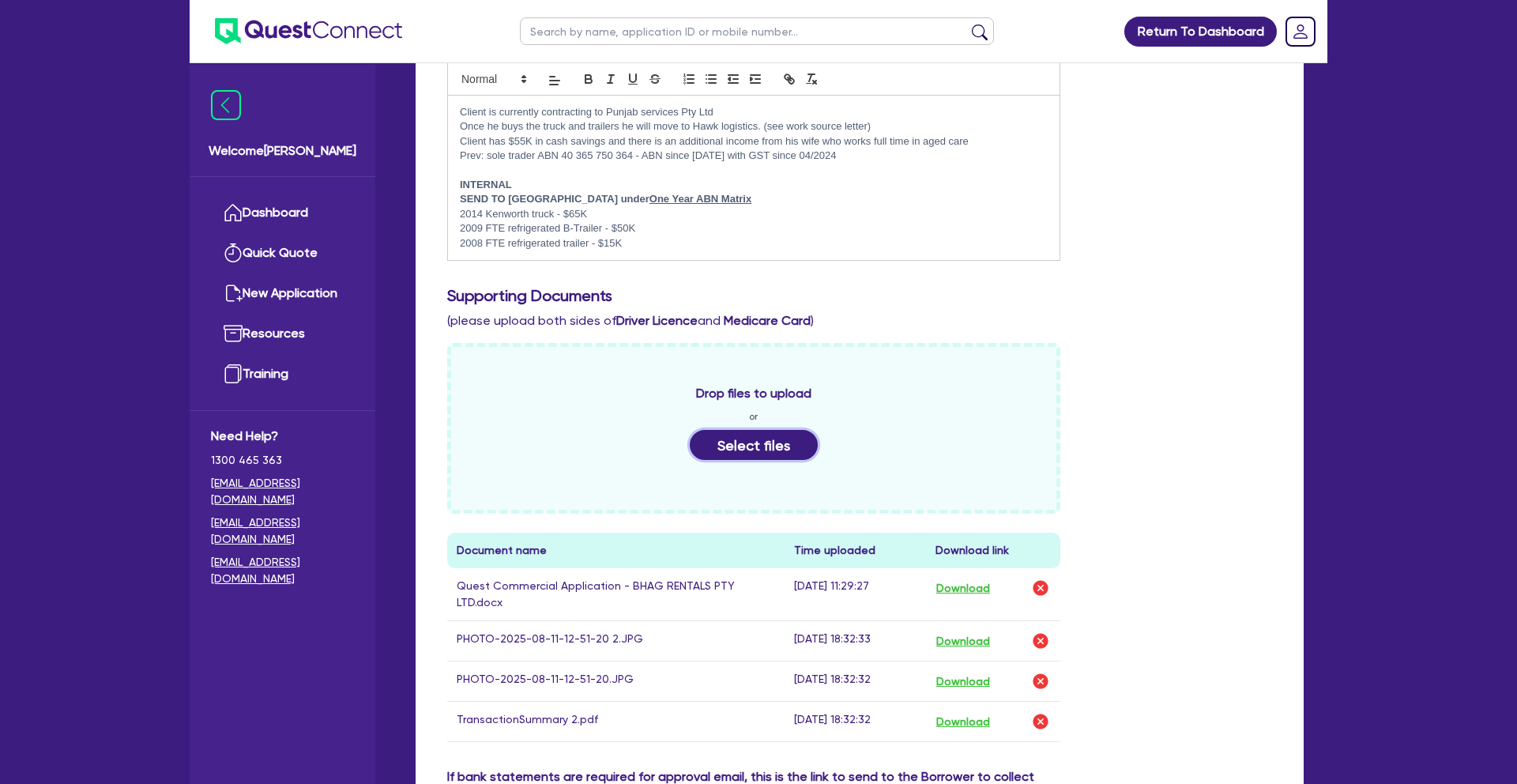
click at [775, 450] on button "Select files" at bounding box center [754, 444] width 128 height 30
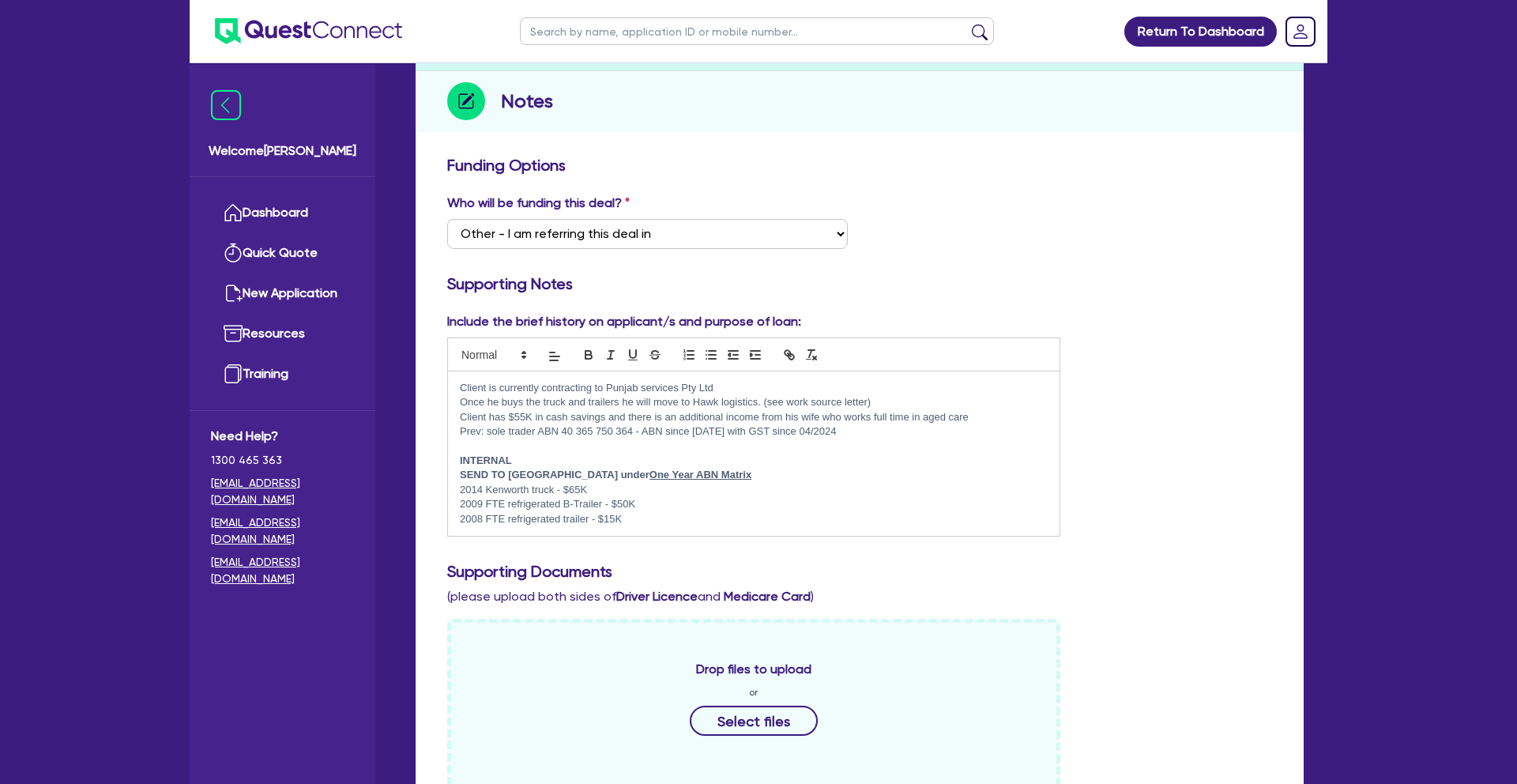
scroll to position [170, 0]
